Goal: Task Accomplishment & Management: Complete application form

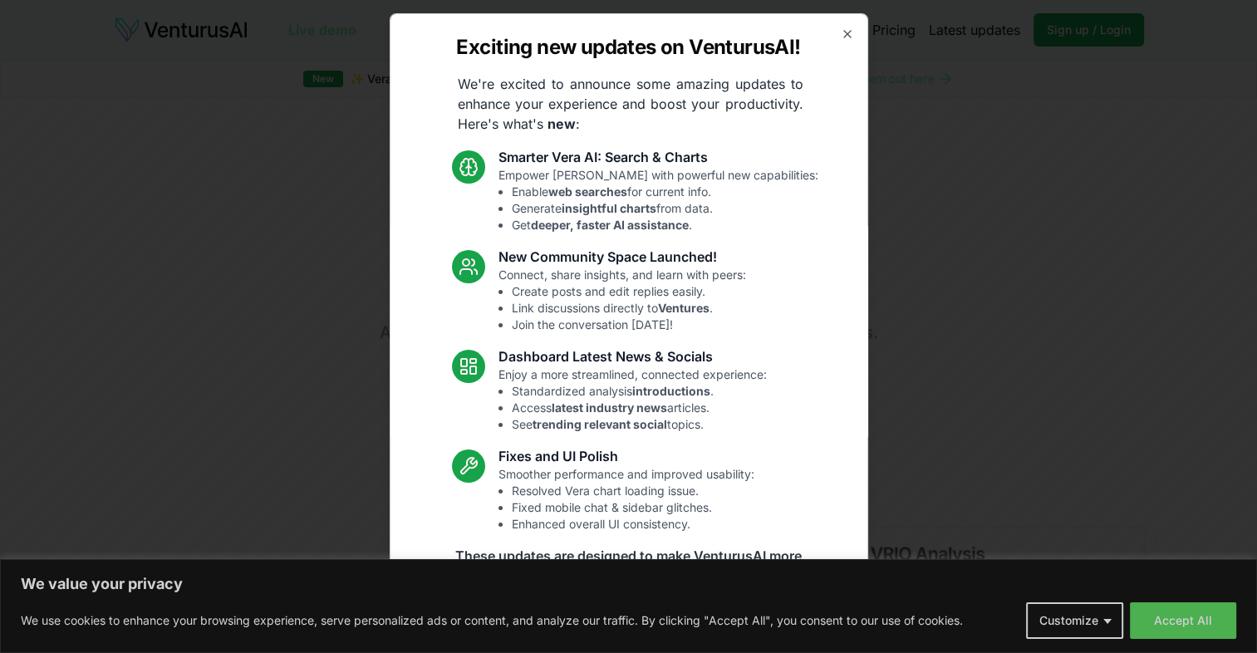
scroll to position [13, 0]
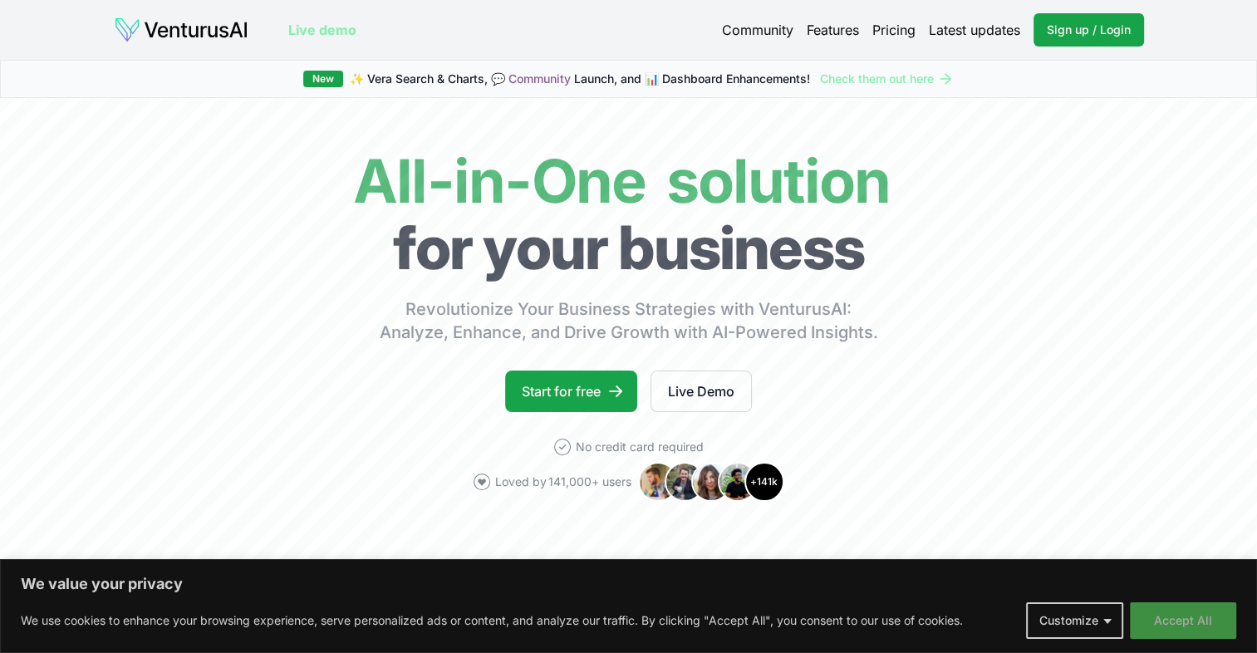
click at [1184, 626] on button "Accept All" at bounding box center [1183, 620] width 106 height 37
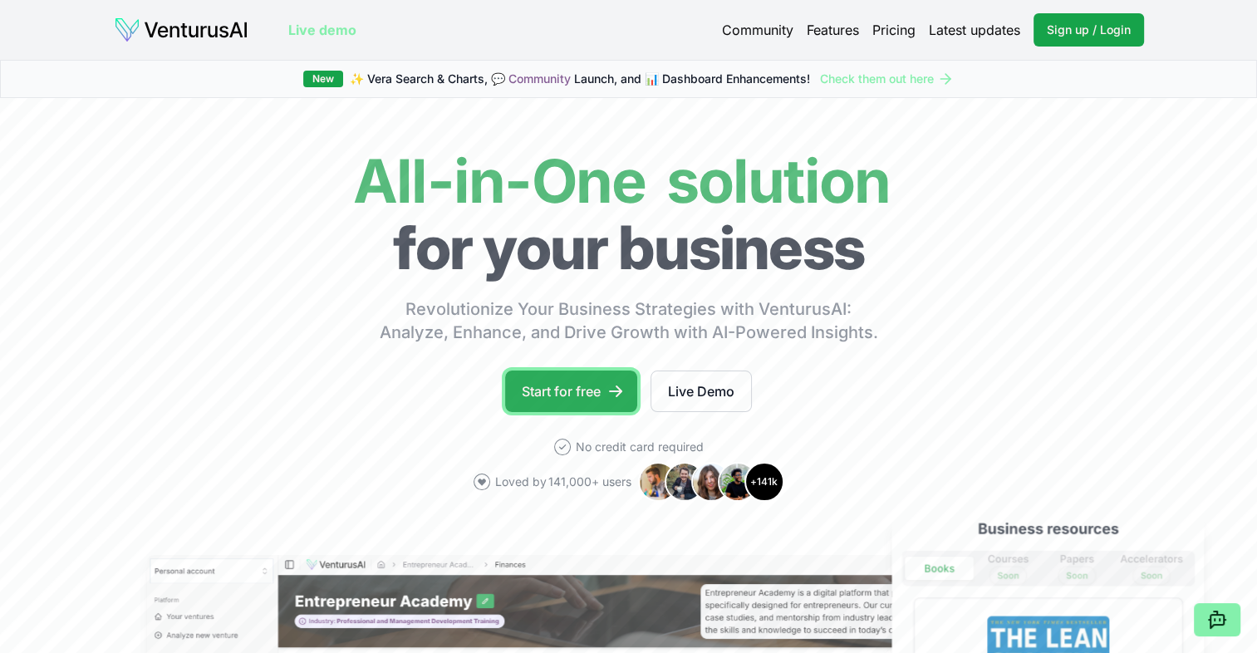
click at [599, 396] on link "Start for free" at bounding box center [571, 391] width 132 height 42
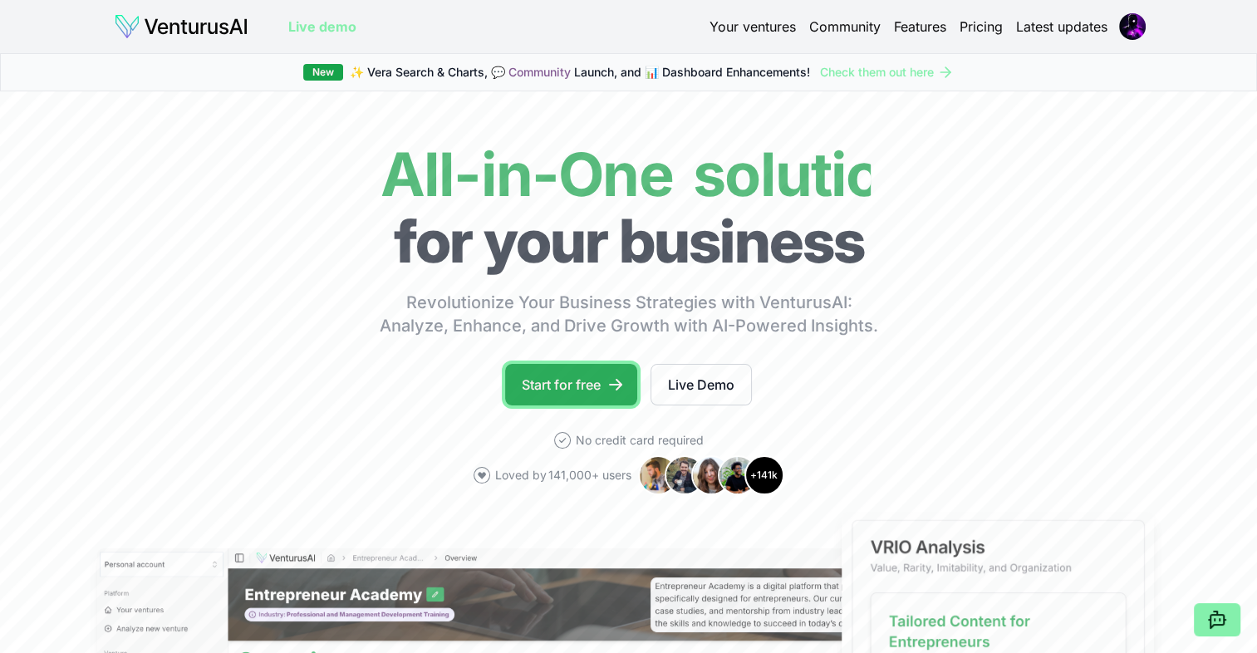
click at [594, 388] on link "Start for free" at bounding box center [571, 385] width 132 height 42
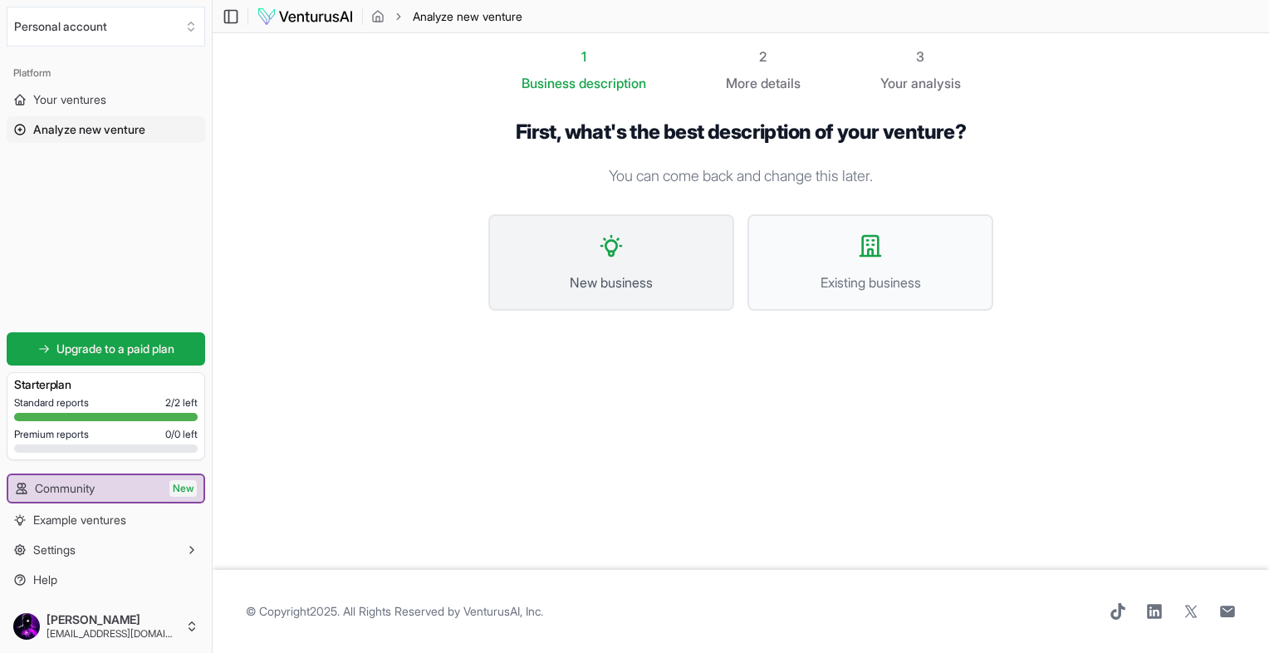
click at [665, 283] on span "New business" at bounding box center [611, 282] width 209 height 20
